Goal: Information Seeking & Learning: Find specific page/section

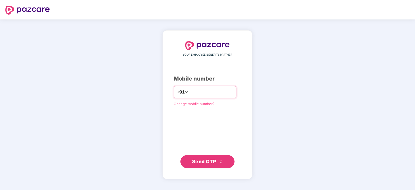
click at [202, 92] on input "number" at bounding box center [211, 92] width 44 height 9
type input "**********"
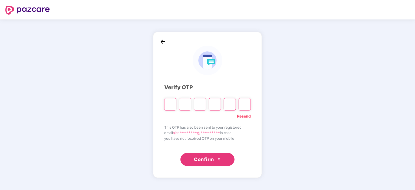
click at [173, 103] on input "Please enter verification code. Digit 1" at bounding box center [170, 104] width 12 height 12
type input "*"
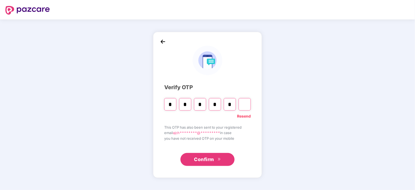
type input "*"
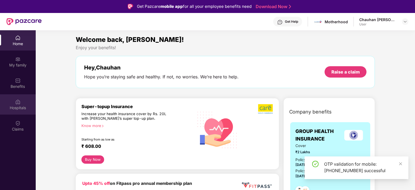
click at [23, 107] on div "Hospitals" at bounding box center [18, 107] width 36 height 5
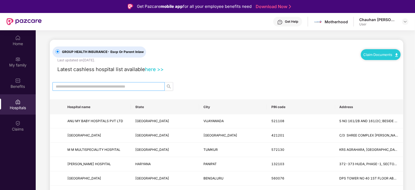
click at [126, 87] on input "text" at bounding box center [107, 87] width 102 height 6
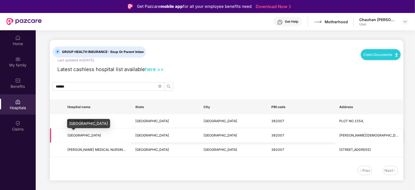
click at [101, 135] on span "[GEOGRAPHIC_DATA]" at bounding box center [84, 135] width 34 height 4
click at [96, 140] on td "[GEOGRAPHIC_DATA]" at bounding box center [97, 136] width 68 height 14
click at [100, 136] on span "[GEOGRAPHIC_DATA]" at bounding box center [84, 135] width 34 height 4
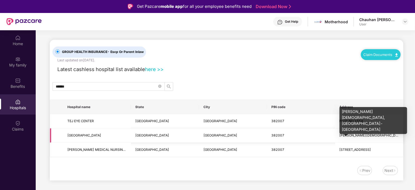
click at [356, 135] on span "[PERSON_NAME][DEMOGRAPHIC_DATA],[GEOGRAPHIC_DATA]-[GEOGRAPHIC_DATA]" at bounding box center [407, 135] width 134 height 4
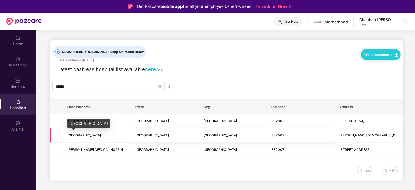
drag, startPoint x: 68, startPoint y: 133, endPoint x: 120, endPoint y: 135, distance: 52.0
click at [101, 135] on span "[GEOGRAPHIC_DATA]" at bounding box center [84, 135] width 34 height 4
copy span "[GEOGRAPHIC_DATA]"
click at [249, 72] on div "Latest cashless hospital list available here >>" at bounding box center [227, 68] width 348 height 11
click at [79, 86] on input "******" at bounding box center [107, 87] width 102 height 6
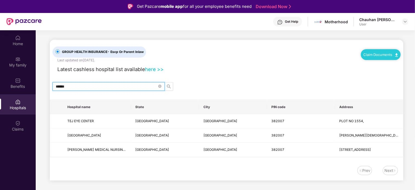
type input "******"
click at [168, 84] on icon "search" at bounding box center [169, 86] width 4 height 4
click at [161, 84] on span at bounding box center [159, 86] width 3 height 5
click at [17, 103] on img at bounding box center [17, 101] width 5 height 5
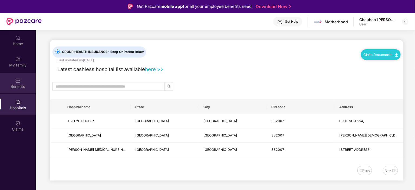
click at [20, 87] on div "Benefits" at bounding box center [18, 86] width 36 height 5
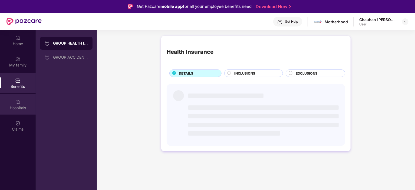
click at [17, 104] on img at bounding box center [17, 101] width 5 height 5
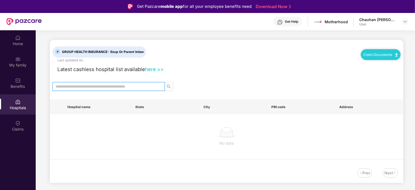
click at [78, 87] on input "text" at bounding box center [107, 87] width 102 height 6
type input "******"
click at [169, 84] on icon "search" at bounding box center [169, 86] width 4 height 4
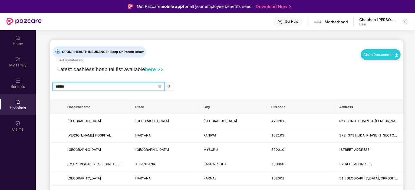
click at [125, 89] on input "******" at bounding box center [107, 87] width 102 height 6
click at [171, 85] on icon "search" at bounding box center [169, 86] width 4 height 4
click at [371, 55] on link "Claim Documents" at bounding box center [381, 55] width 34 height 4
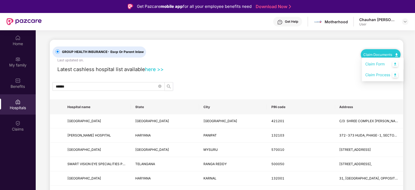
click at [376, 65] on link "Claim Form" at bounding box center [382, 64] width 35 height 12
